Goal: Task Accomplishment & Management: Use online tool/utility

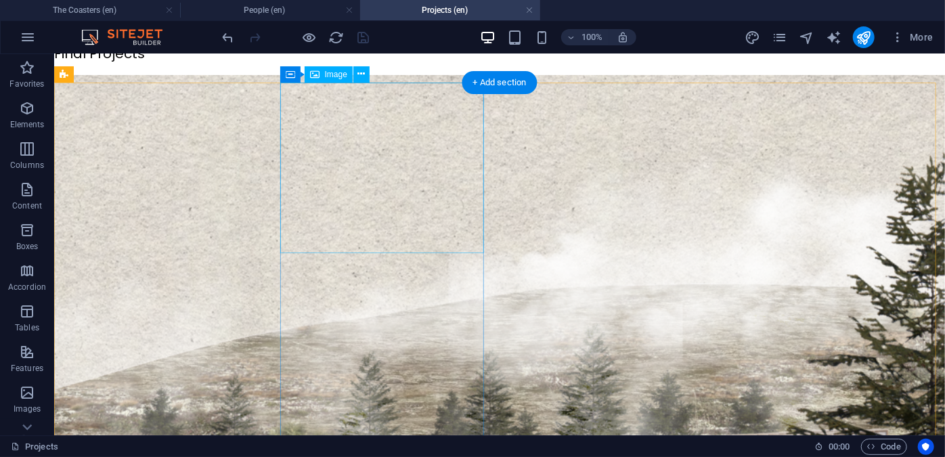
scroll to position [466, 0]
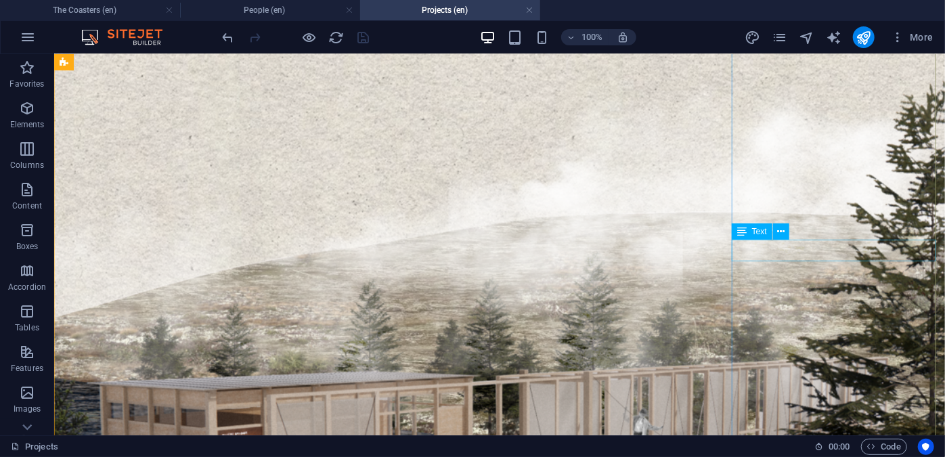
drag, startPoint x: 774, startPoint y: 250, endPoint x: 553, endPoint y: 261, distance: 221.6
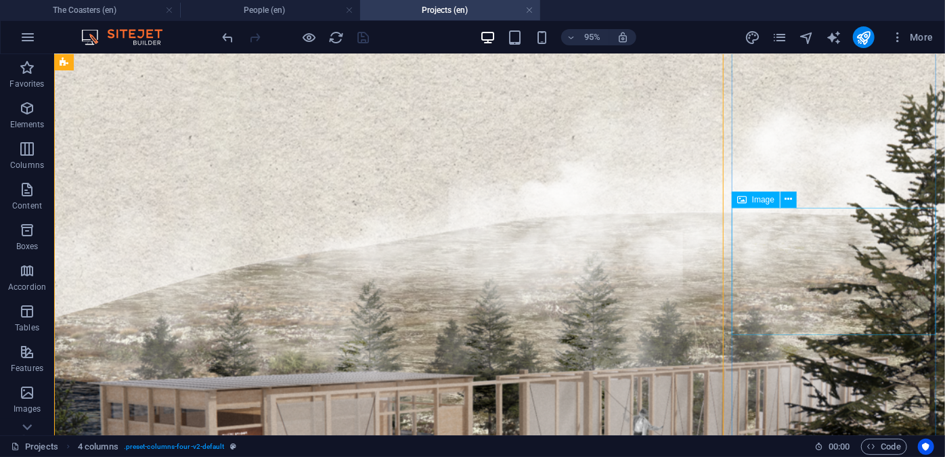
scroll to position [520, 0]
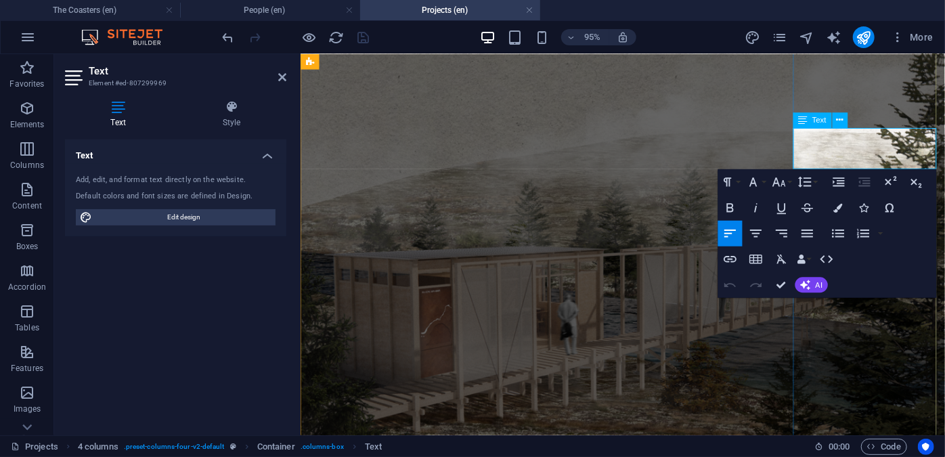
click at [779, 188] on icon "button" at bounding box center [779, 183] width 16 height 16
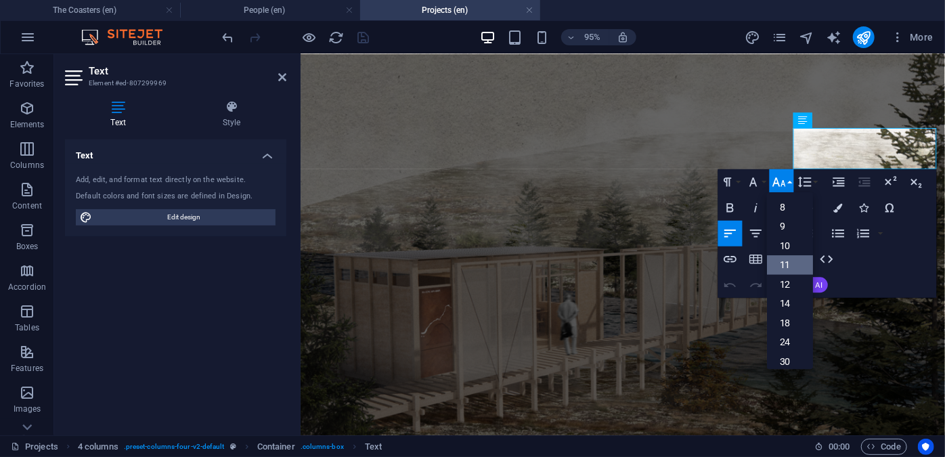
scroll to position [76, 0]
click at [787, 219] on link "12" at bounding box center [789, 212] width 46 height 20
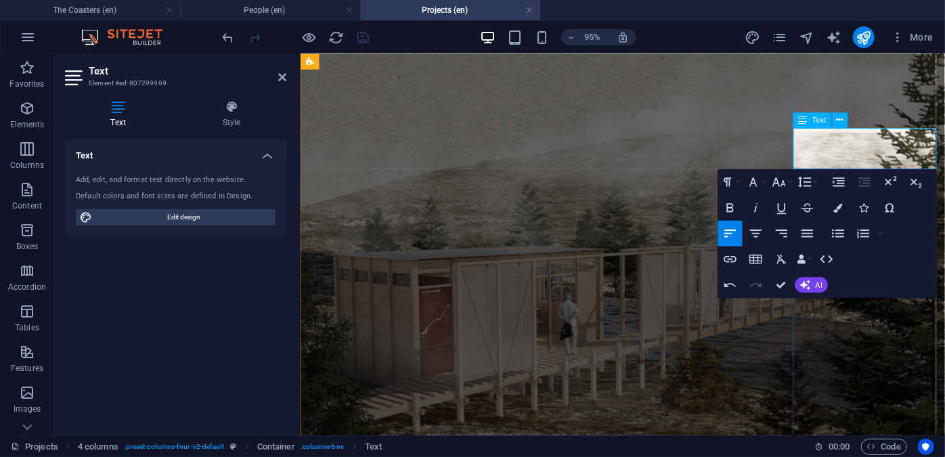
click at [734, 202] on icon "button" at bounding box center [730, 208] width 16 height 16
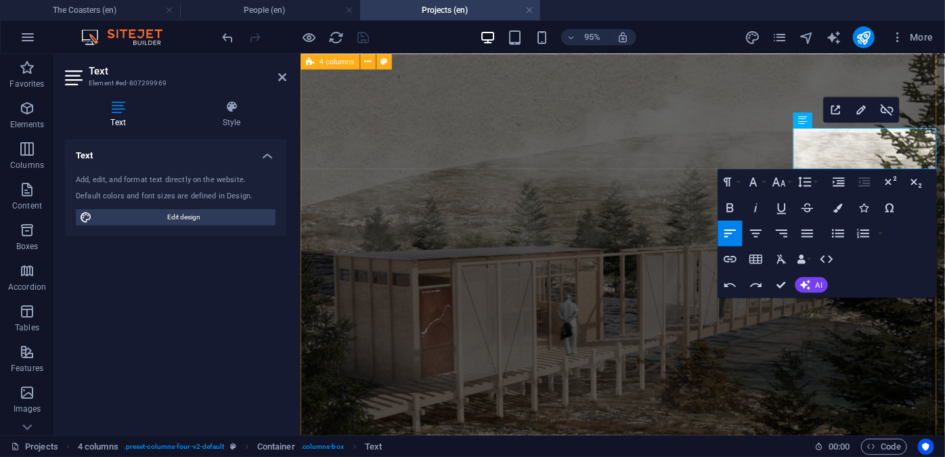
drag, startPoint x: 921, startPoint y: 145, endPoint x: 763, endPoint y: 137, distance: 158.6
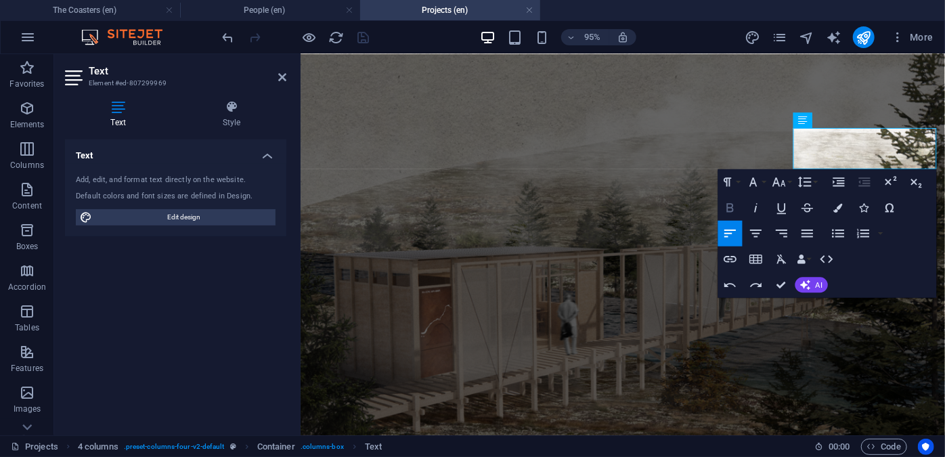
click at [730, 208] on icon "button" at bounding box center [729, 208] width 7 height 9
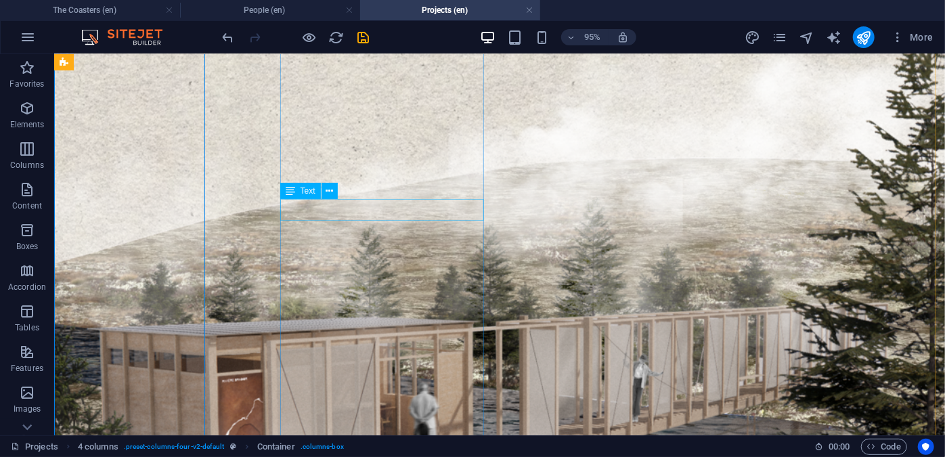
scroll to position [573, 0]
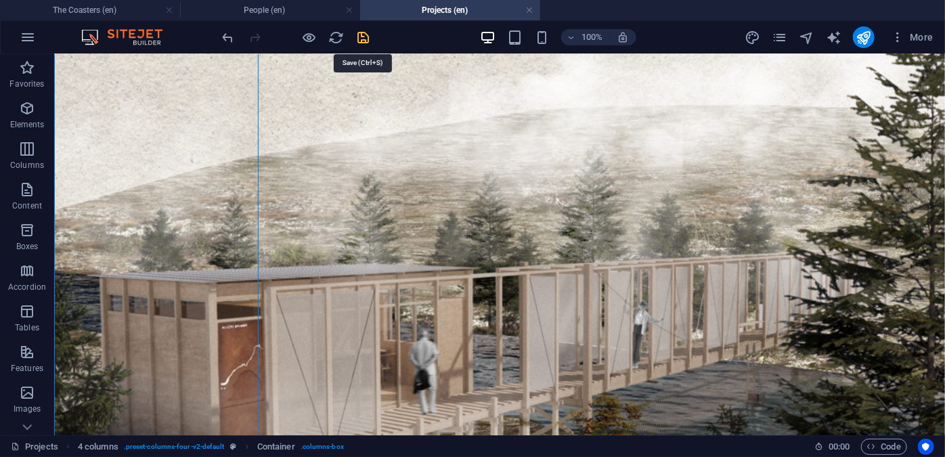
click at [370, 35] on icon "save" at bounding box center [364, 38] width 16 height 16
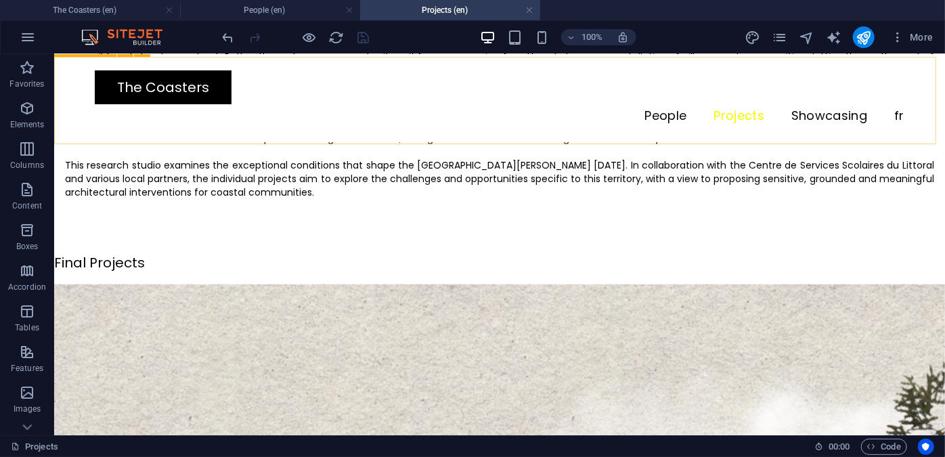
scroll to position [0, 0]
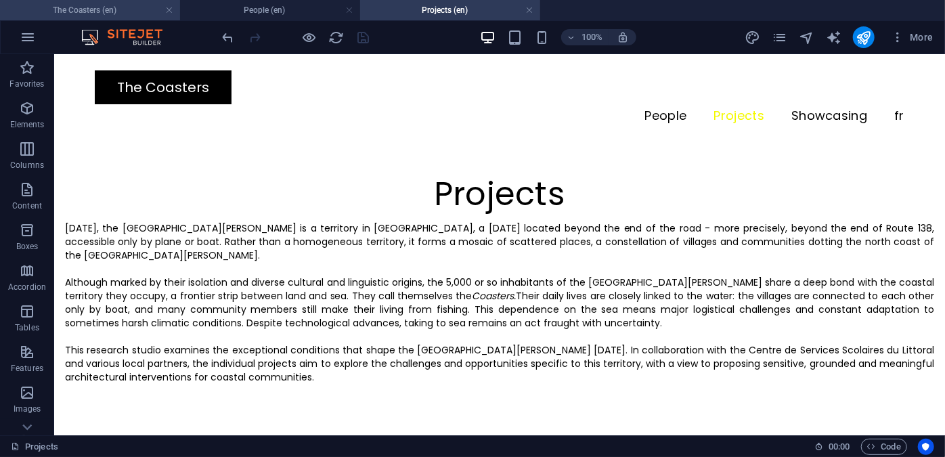
click at [141, 12] on h4 "The Coasters (en)" at bounding box center [90, 10] width 180 height 15
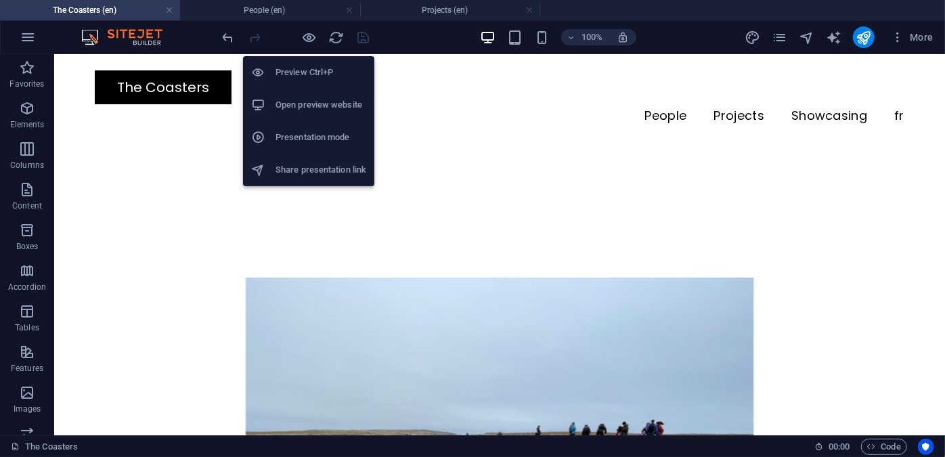
click at [320, 103] on h6 "Open preview website" at bounding box center [321, 105] width 91 height 16
